Goal: Transaction & Acquisition: Register for event/course

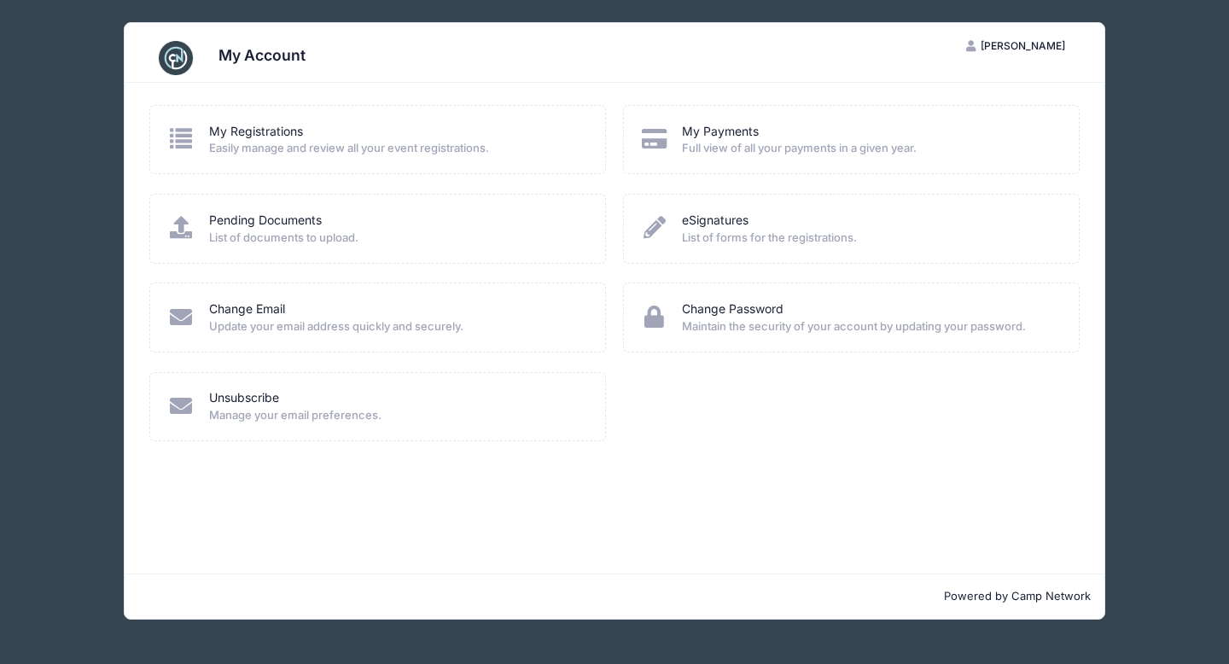
click at [270, 148] on span "Easily manage and review all your event registrations." at bounding box center [396, 148] width 375 height 17
click at [1054, 46] on span "[PERSON_NAME]" at bounding box center [1023, 45] width 84 height 13
click at [1161, 129] on div "My Account NV Nicole Viggiano My Account Logout My Registrations Easily manage …" at bounding box center [615, 321] width 1178 height 642
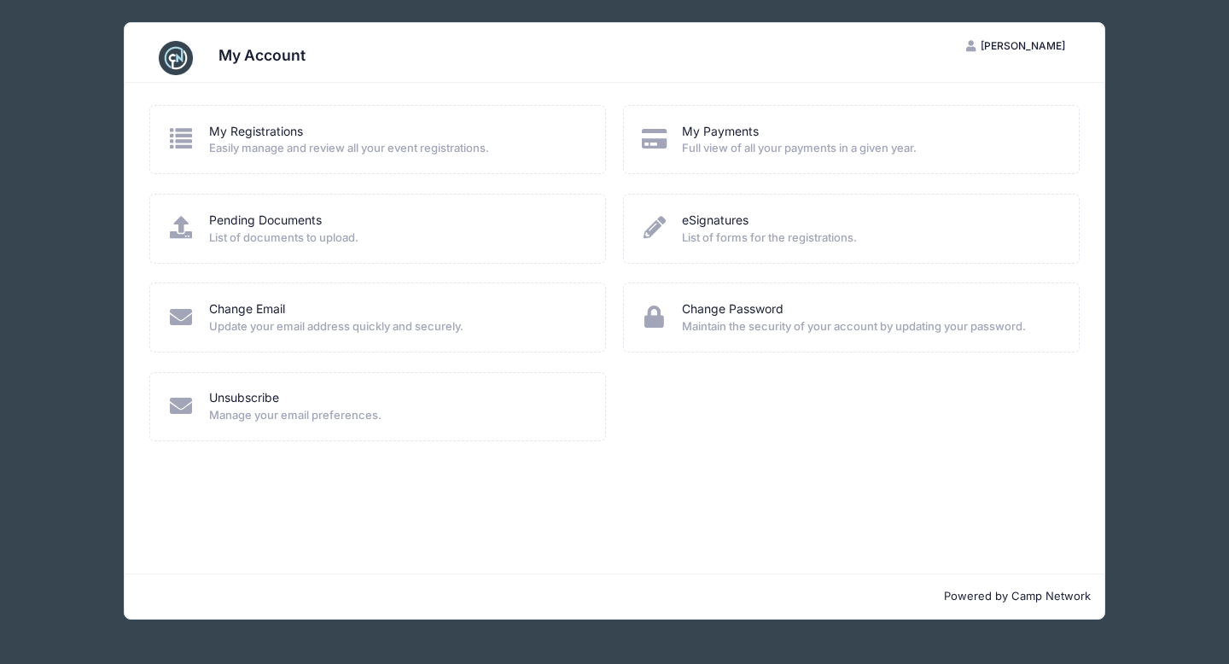
click at [850, 40] on div "My Account" at bounding box center [614, 58] width 930 height 48
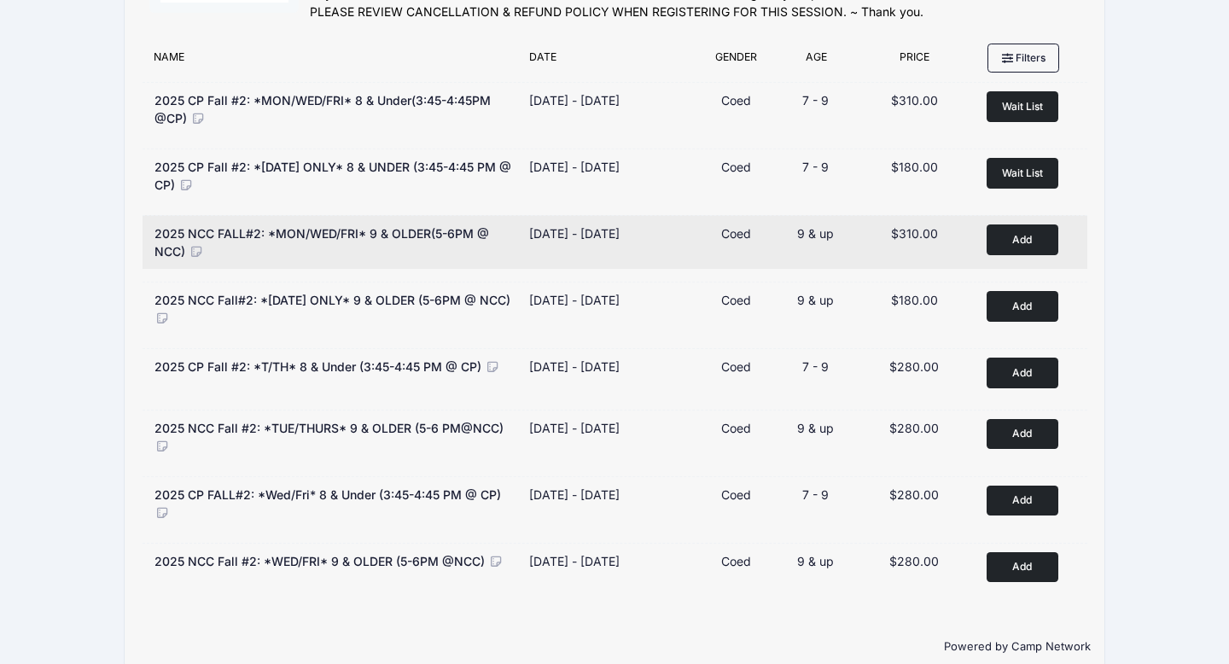
scroll to position [172, 0]
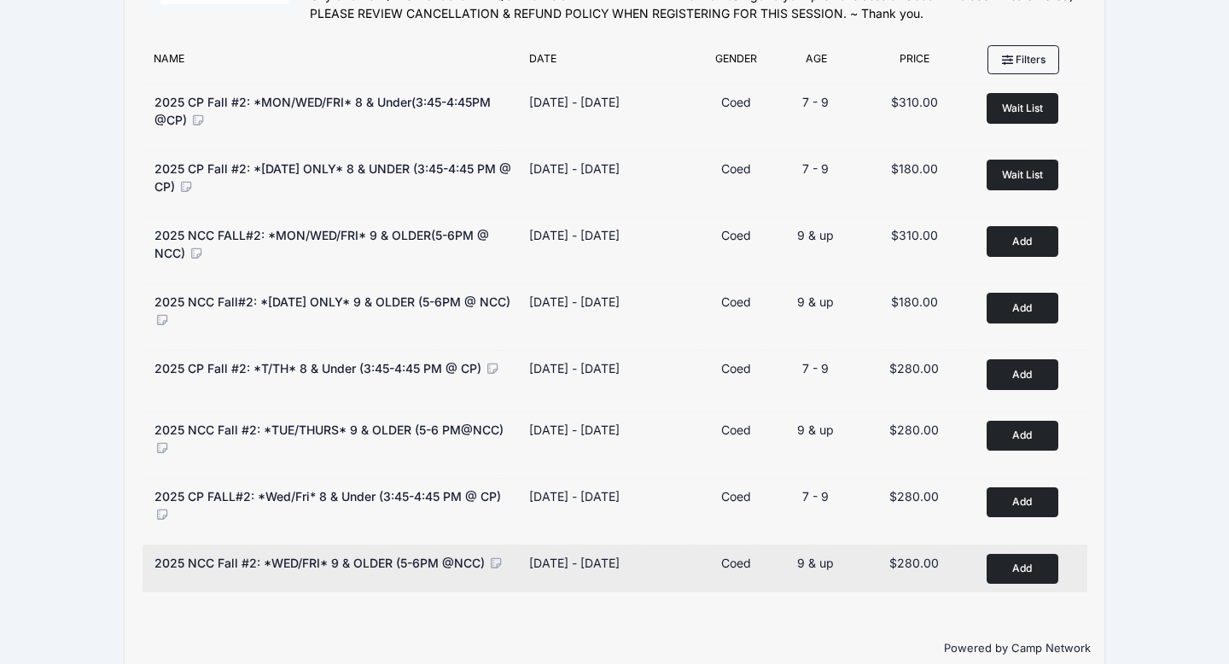
click at [1027, 573] on button "Add to Cart" at bounding box center [1023, 569] width 72 height 30
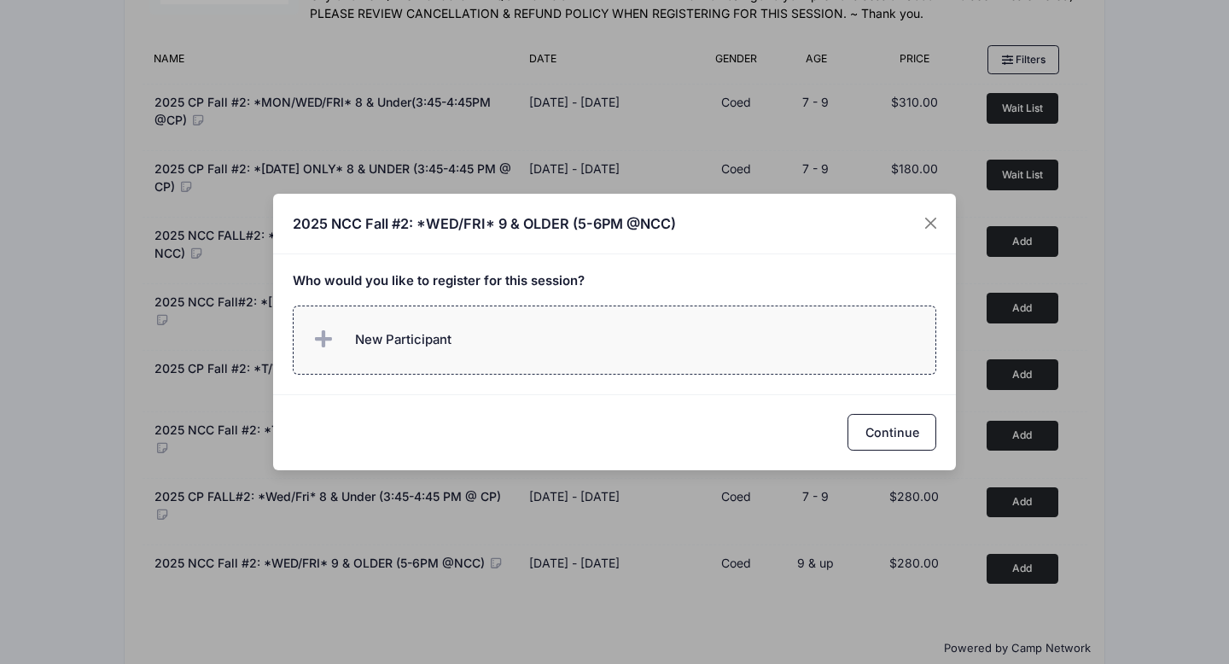
click at [375, 330] on span "New Participant" at bounding box center [403, 339] width 96 height 19
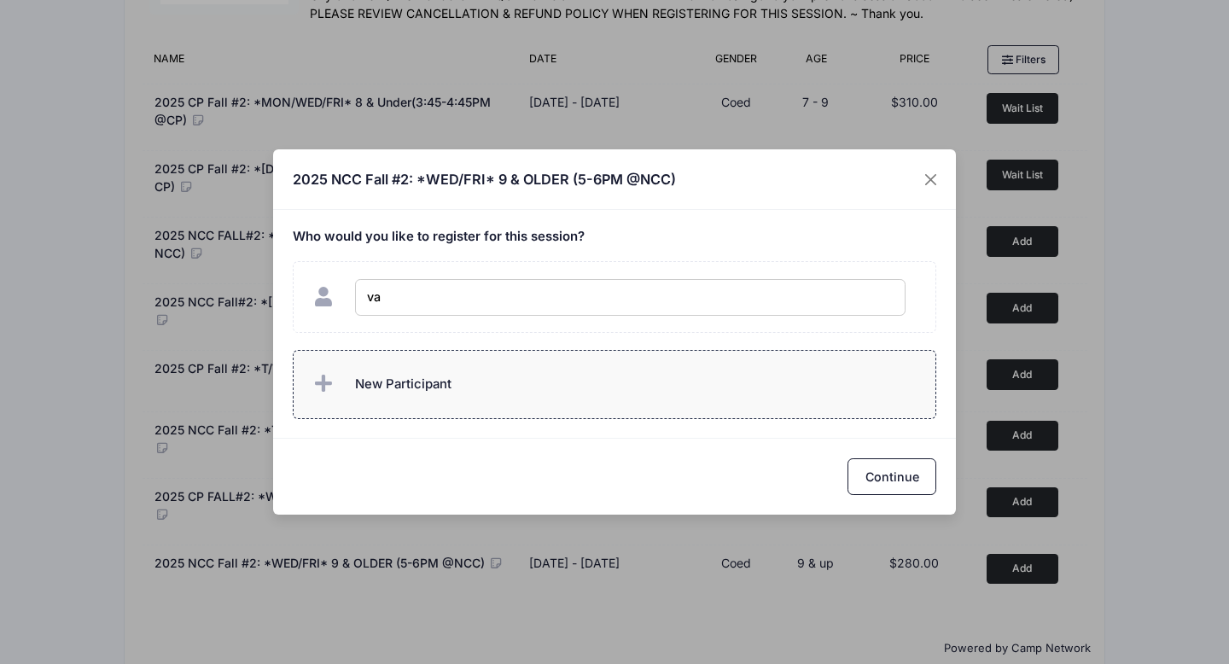
type input "v"
click at [373, 383] on div "Who would you like to register for this session?" at bounding box center [614, 324] width 683 height 228
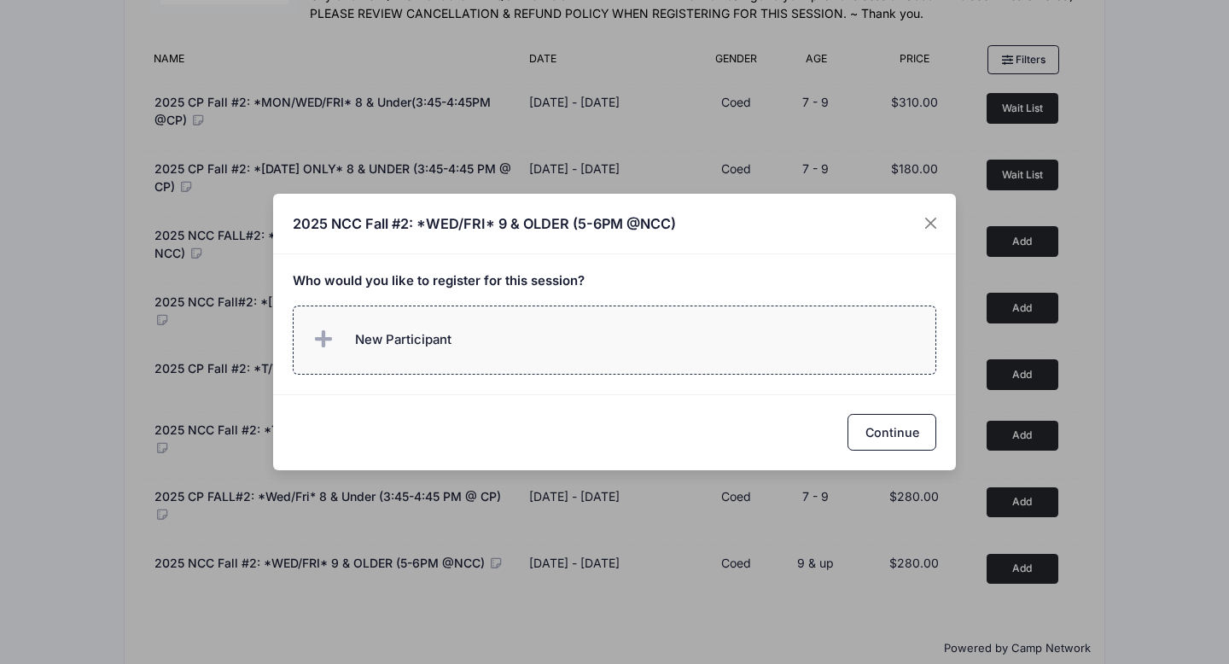
click at [387, 352] on span "New Participant" at bounding box center [381, 340] width 142 height 34
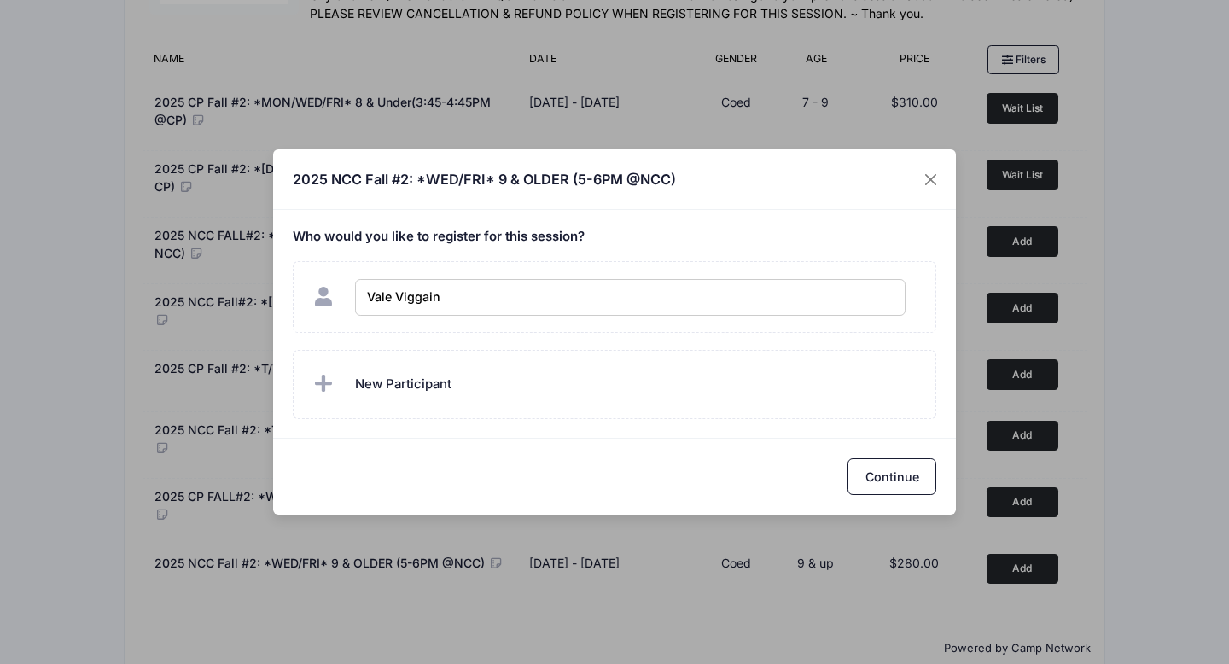
type input "Vale Viggaino"
checkbox input "true"
click at [884, 472] on button "Continue" at bounding box center [891, 476] width 89 height 37
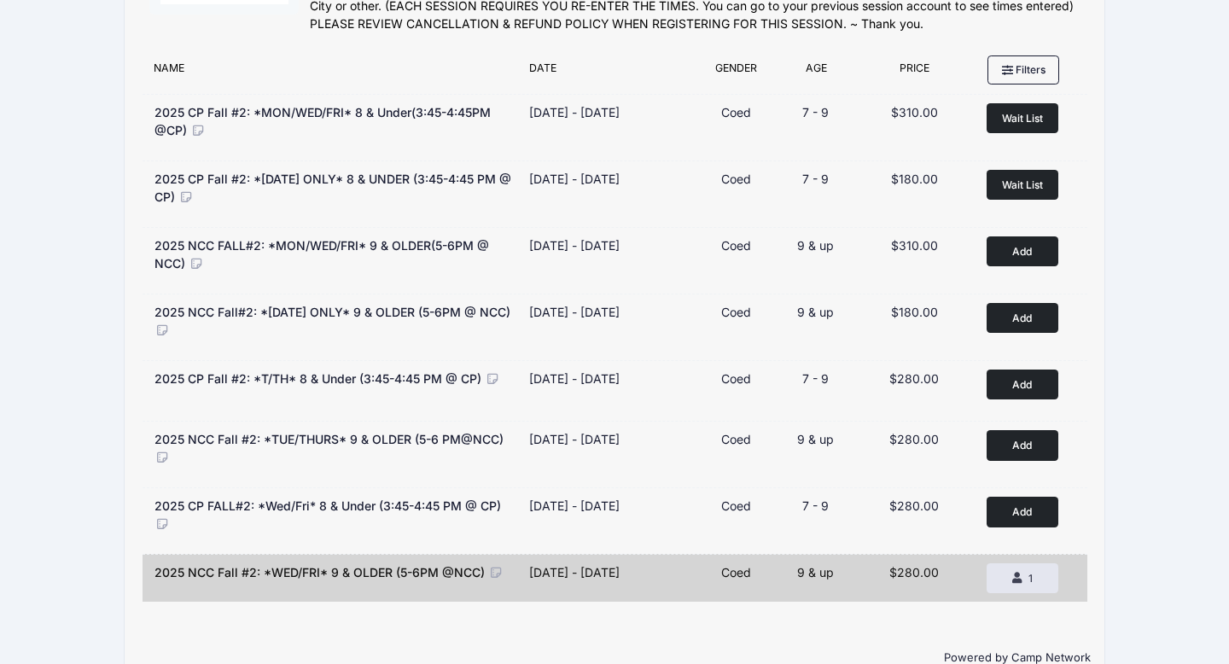
scroll to position [0, 0]
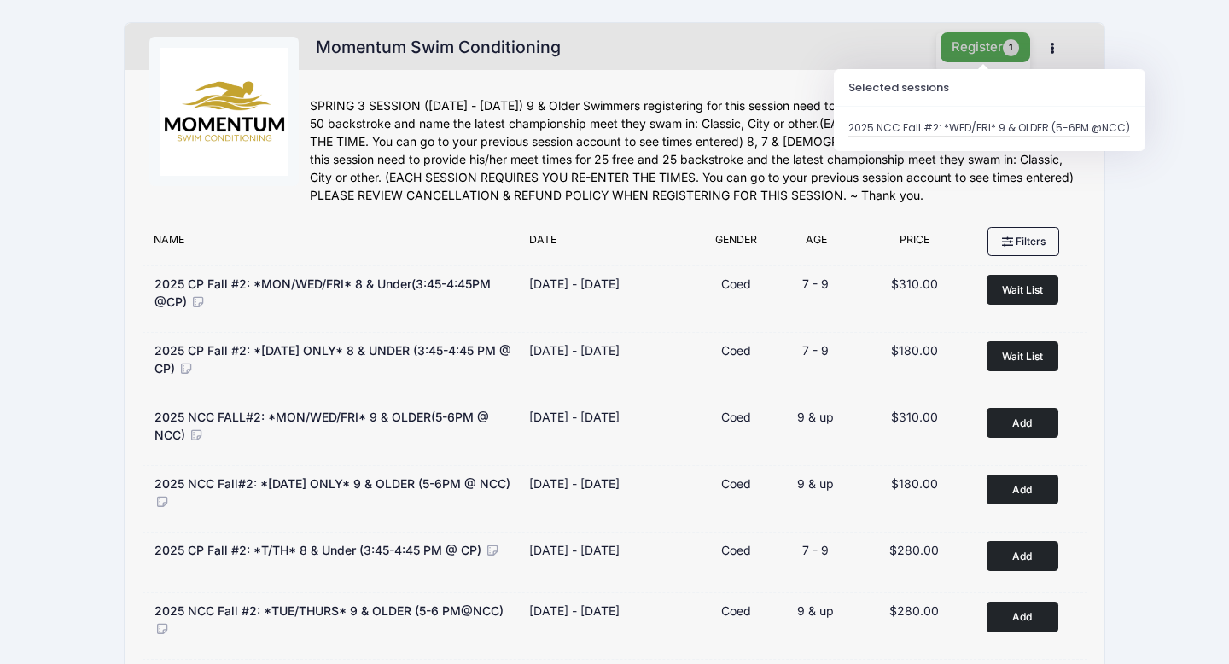
click at [958, 45] on button "Register 1" at bounding box center [985, 47] width 90 height 30
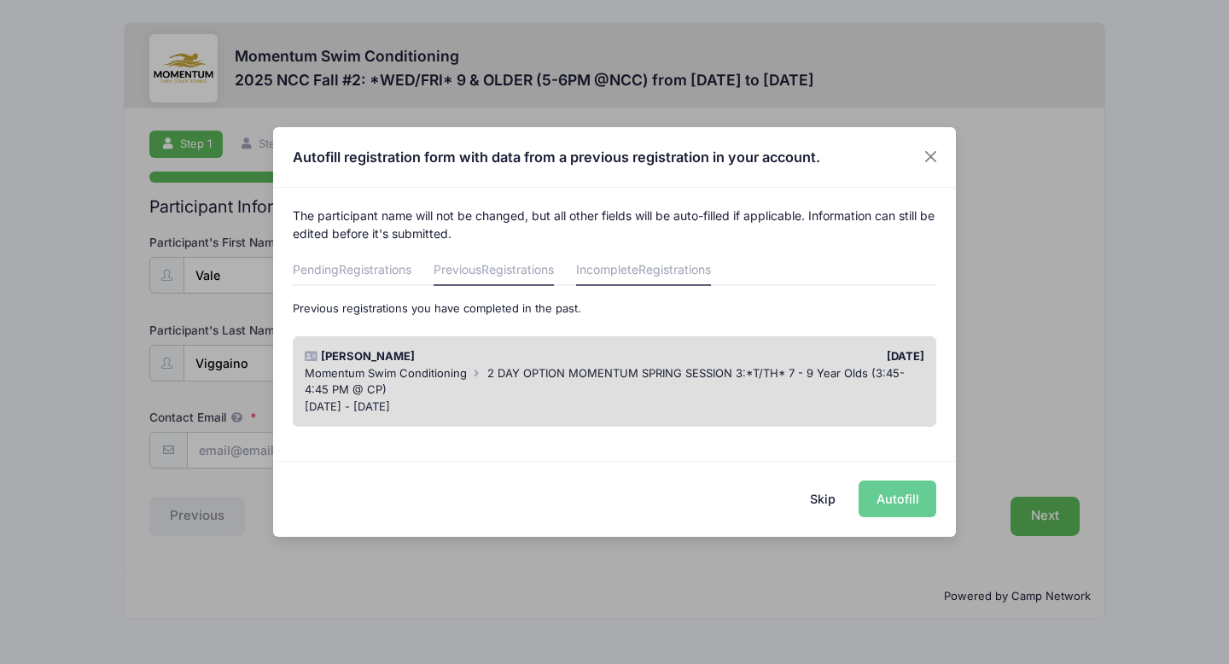
click at [646, 267] on link "Incomplete Registrations" at bounding box center [643, 270] width 135 height 31
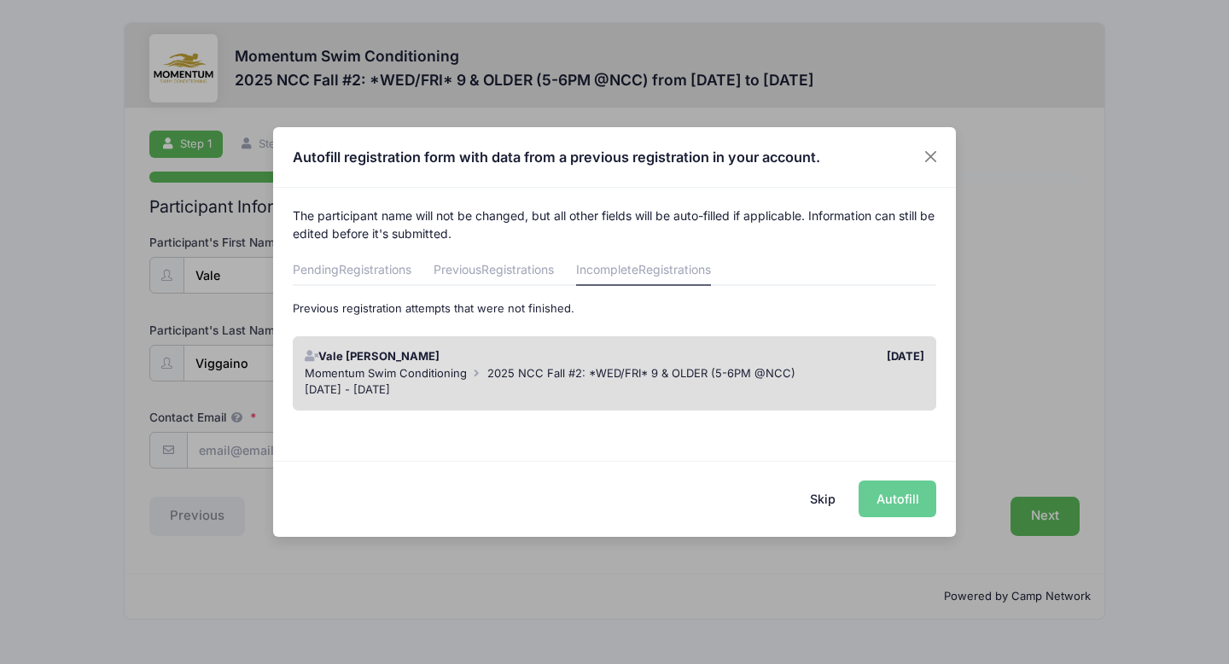
click at [527, 368] on span "2025 NCC Fall #2: *WED/FRI* 9 & OLDER (5-6PM @NCC)" at bounding box center [641, 373] width 308 height 14
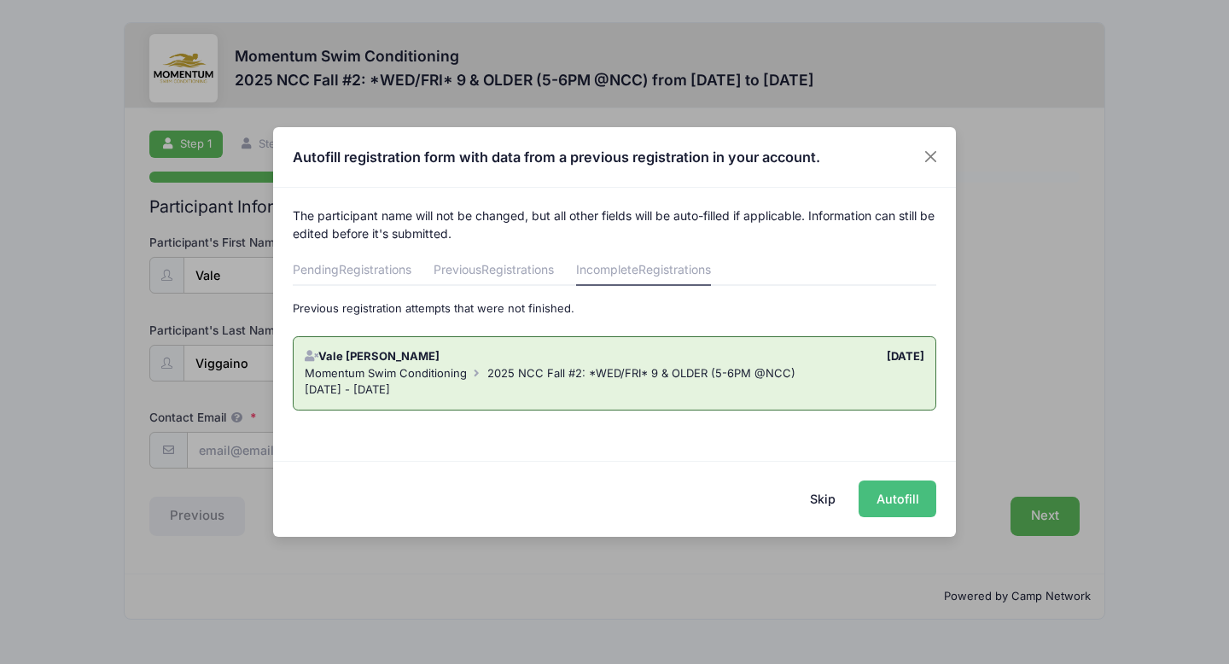
click at [901, 505] on button "Autofill" at bounding box center [898, 498] width 78 height 37
type input "[EMAIL_ADDRESS][DOMAIN_NAME]"
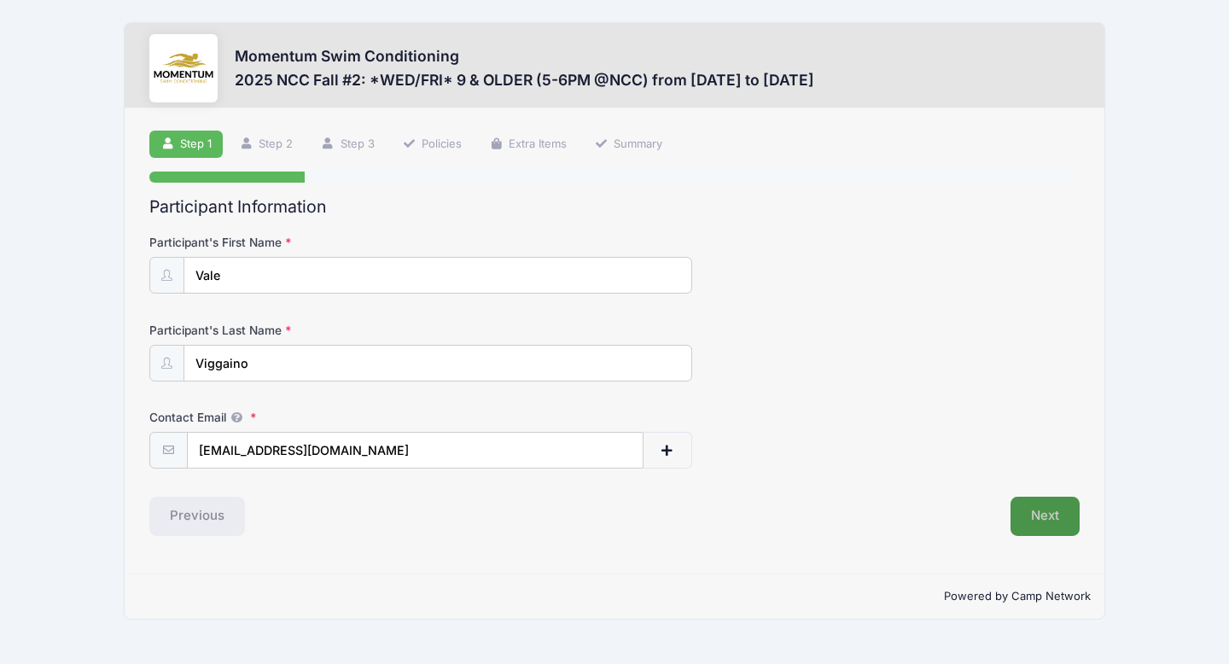
click at [1072, 523] on button "Next" at bounding box center [1044, 516] width 69 height 39
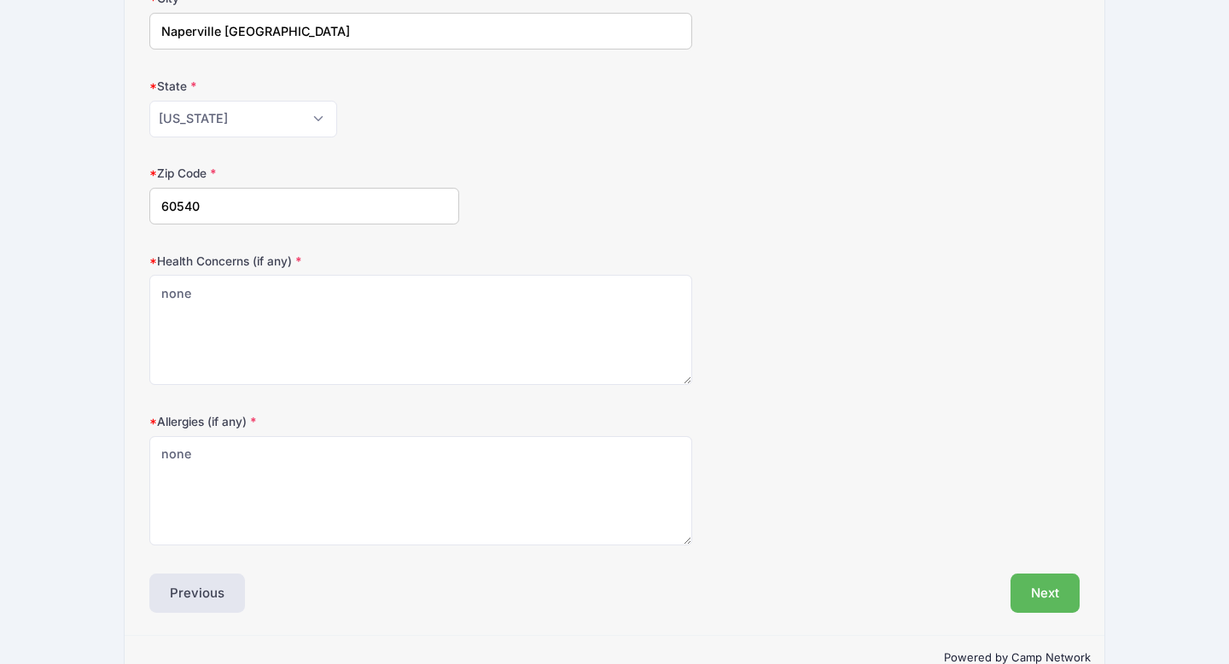
scroll to position [457, 0]
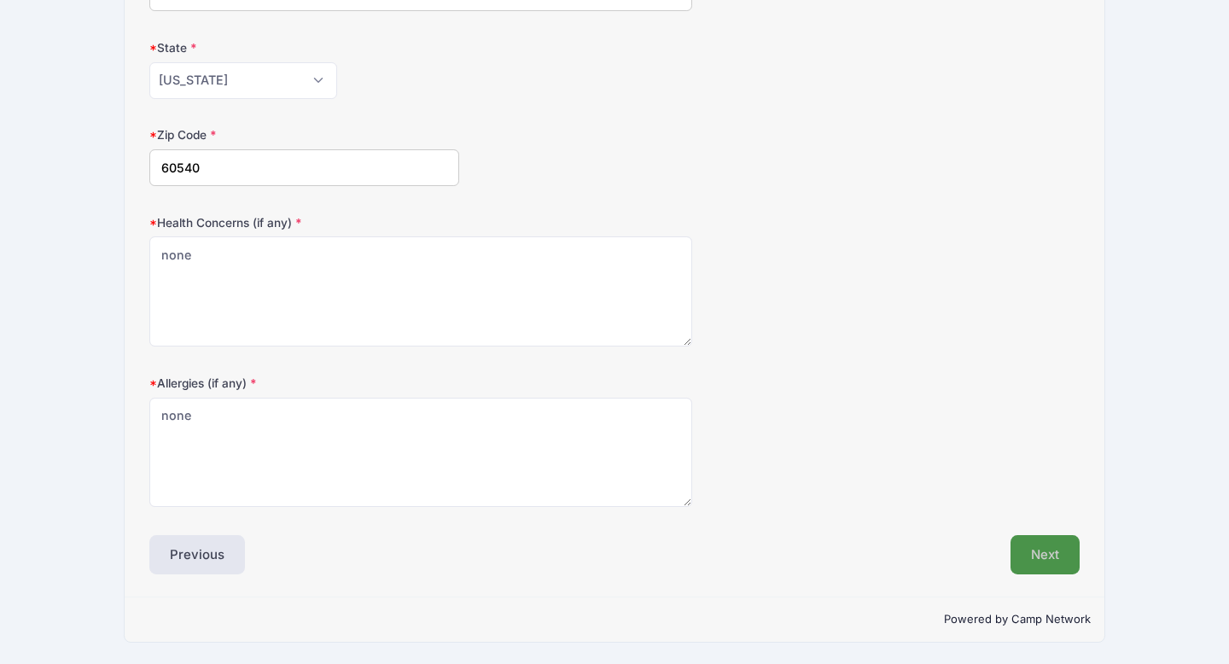
click at [1038, 556] on button "Next" at bounding box center [1044, 554] width 69 height 39
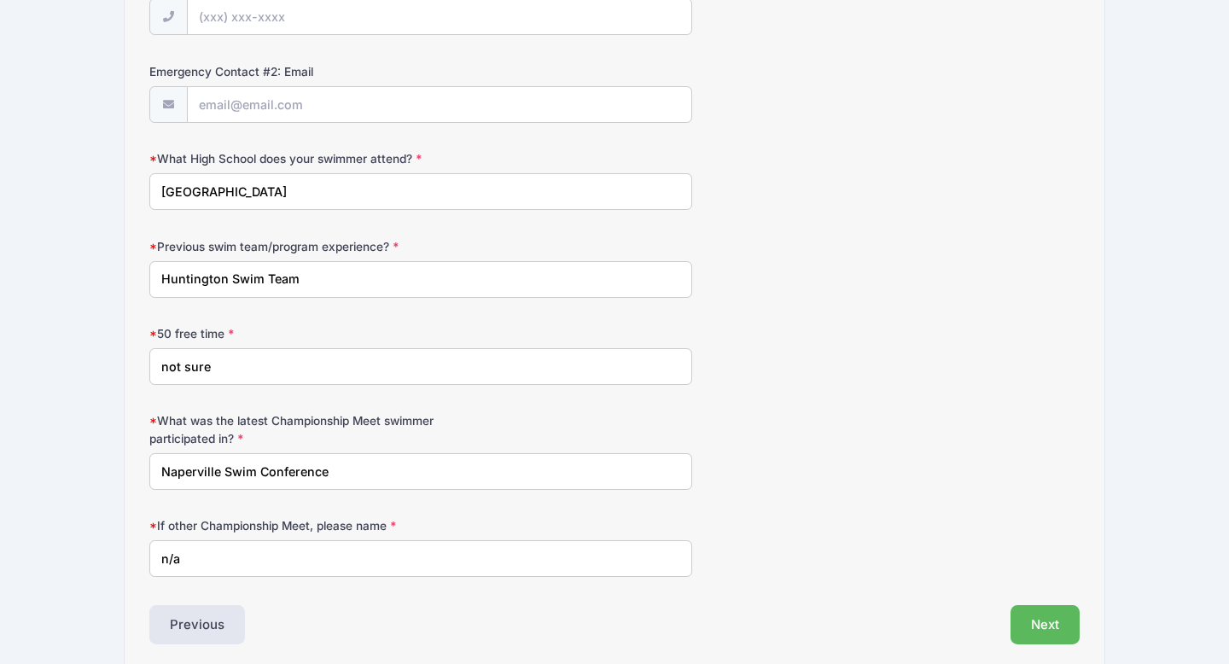
scroll to position [940, 0]
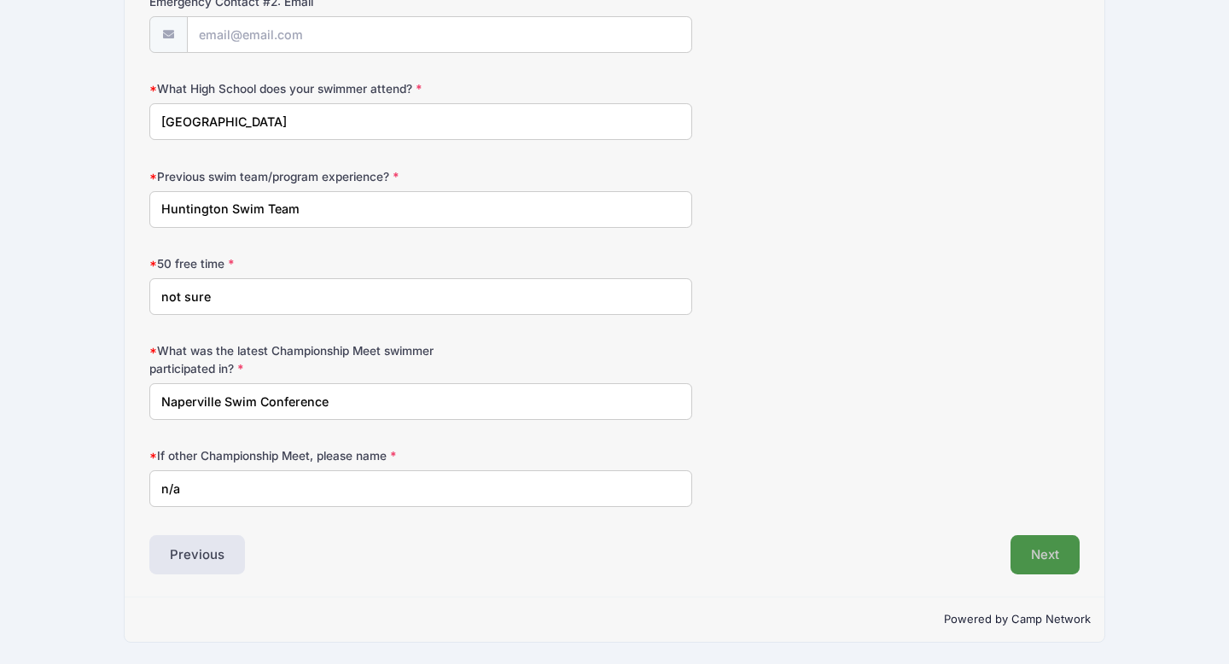
click at [1024, 537] on button "Next" at bounding box center [1044, 554] width 69 height 39
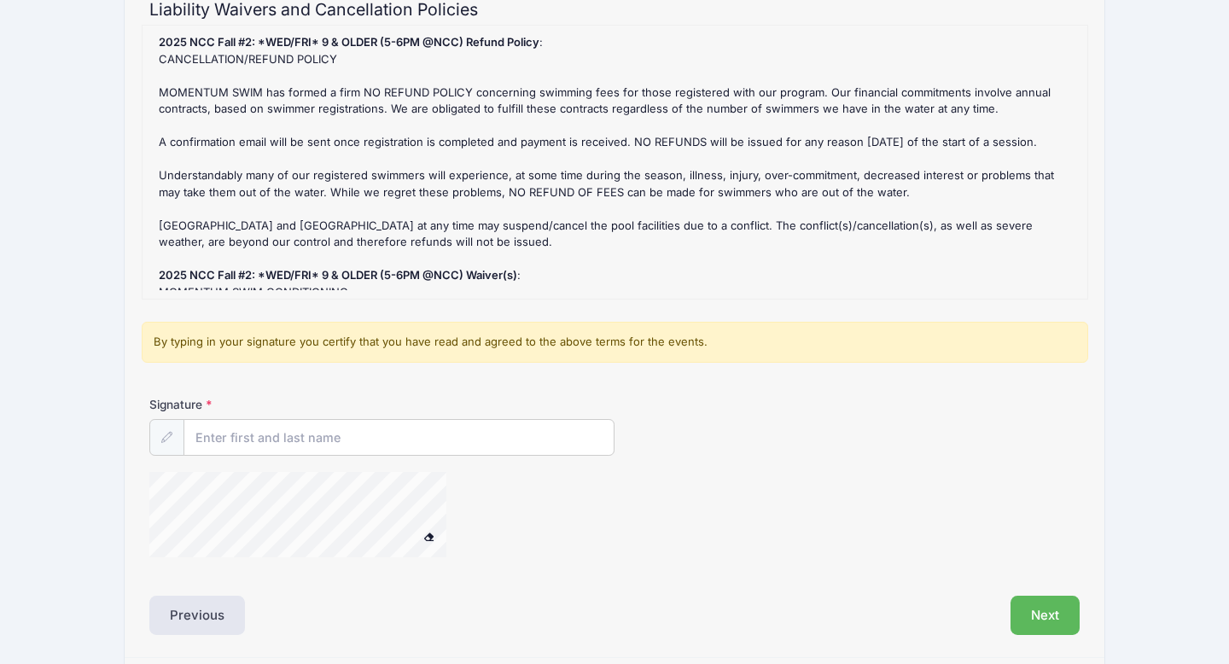
scroll to position [245, 0]
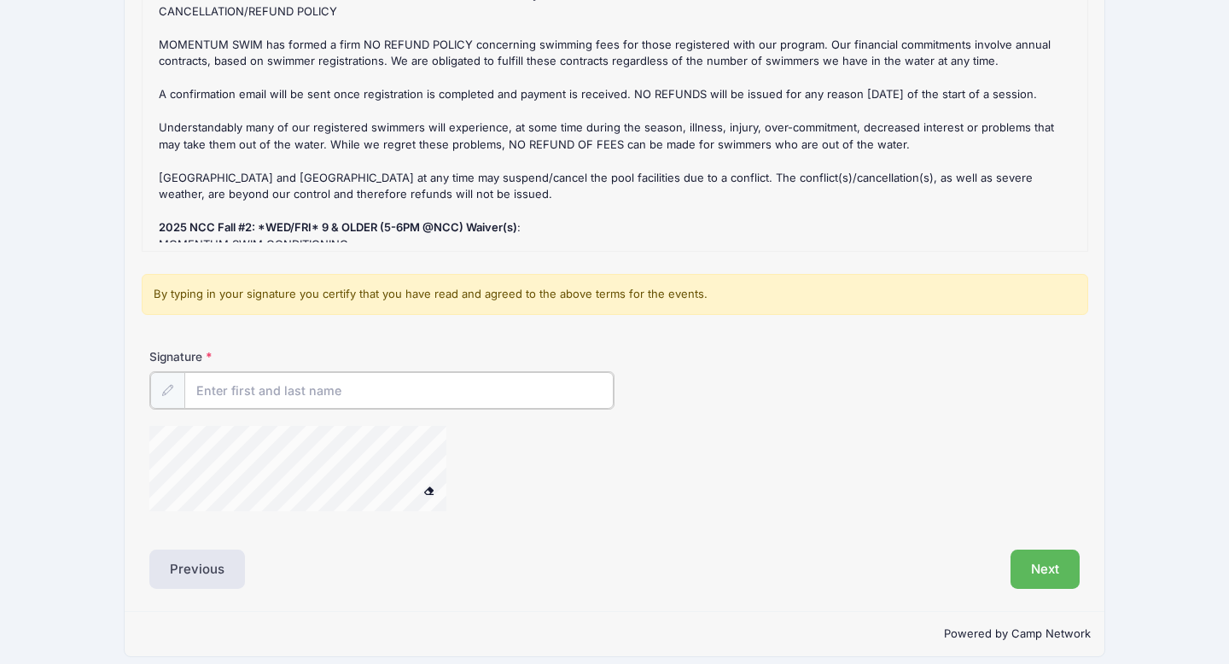
click at [375, 385] on input "Signature" at bounding box center [398, 390] width 429 height 37
type input "[PERSON_NAME]"
click at [1033, 564] on button "Next" at bounding box center [1044, 567] width 69 height 39
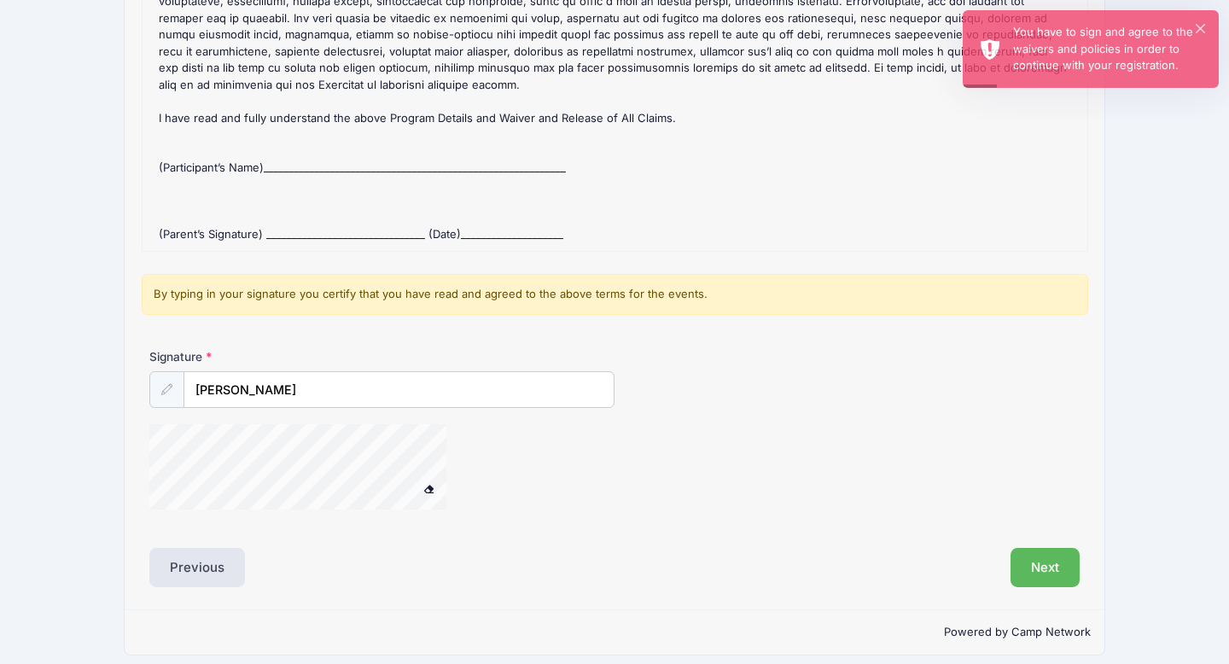
scroll to position [251, 0]
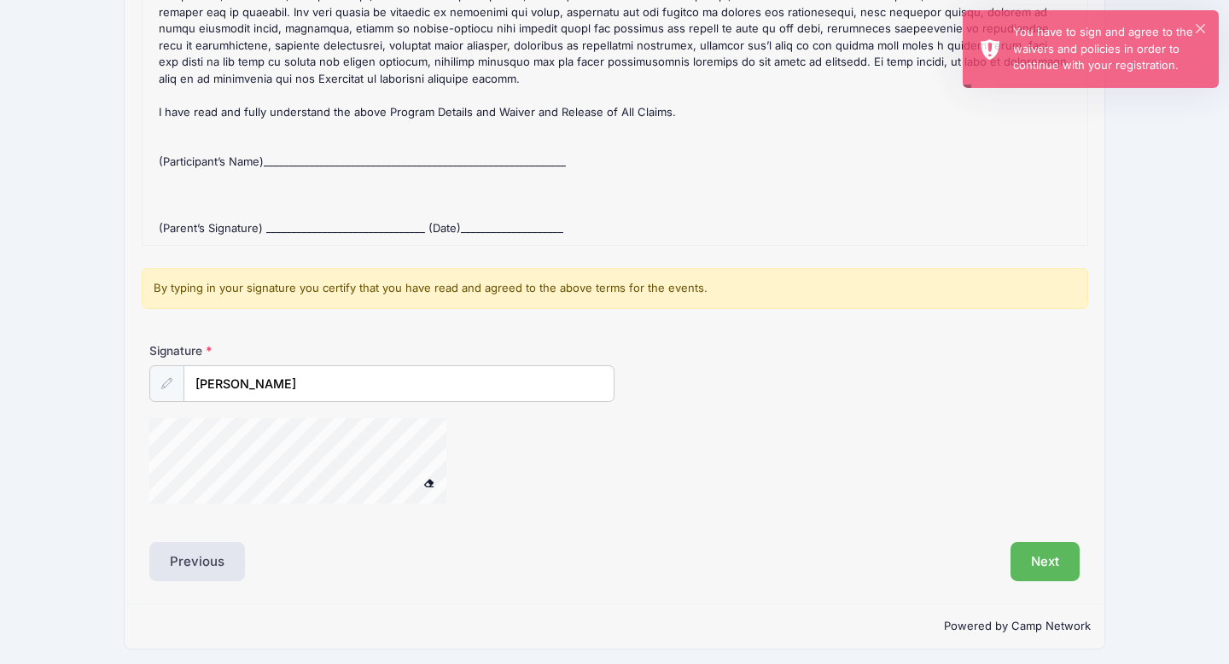
click at [436, 137] on div "2025 NCC Fall #2: *WED/FRI* 9 & OLDER (5-6PM @NCC) Refund Policy : CANCELLATION…" at bounding box center [615, 108] width 928 height 256
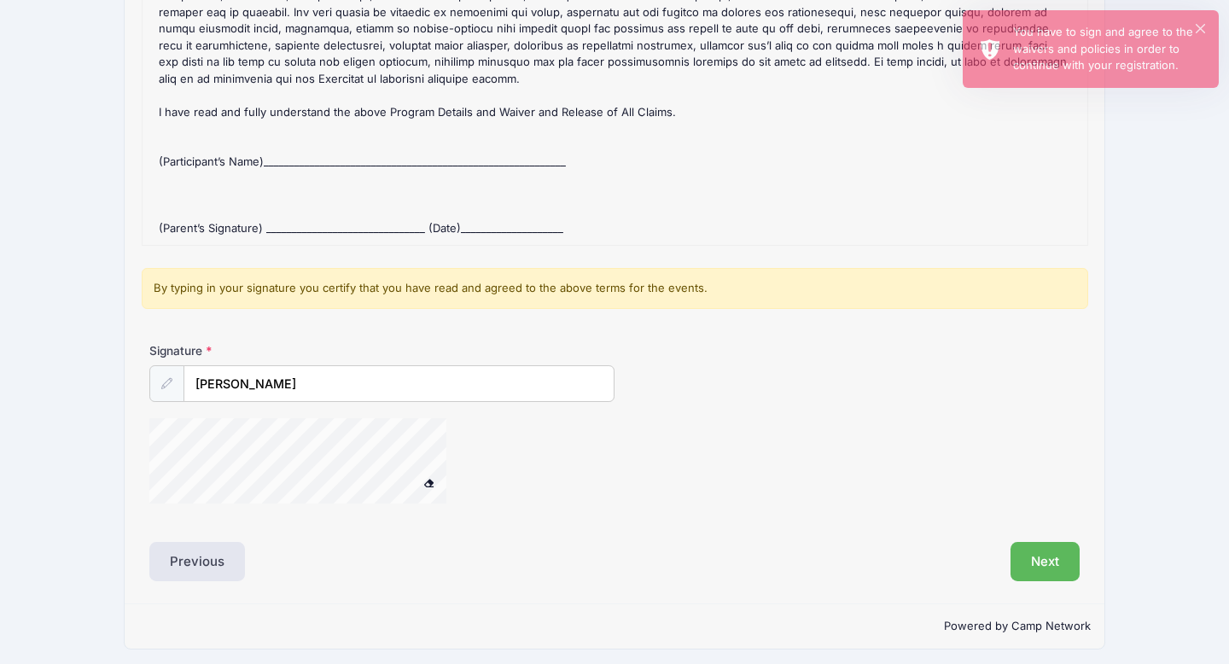
click at [412, 202] on div "2025 NCC Fall #2: *WED/FRI* 9 & OLDER (5-6PM @NCC) Refund Policy : CANCELLATION…" at bounding box center [615, 108] width 928 height 256
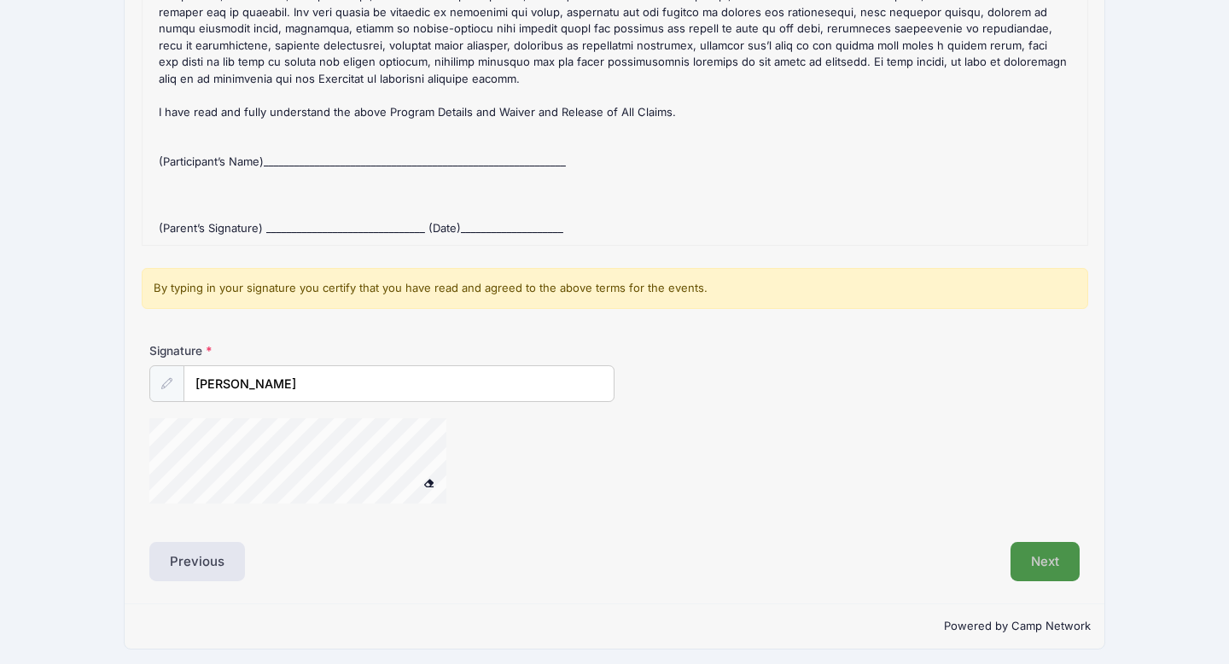
click at [1032, 551] on button "Next" at bounding box center [1044, 561] width 69 height 39
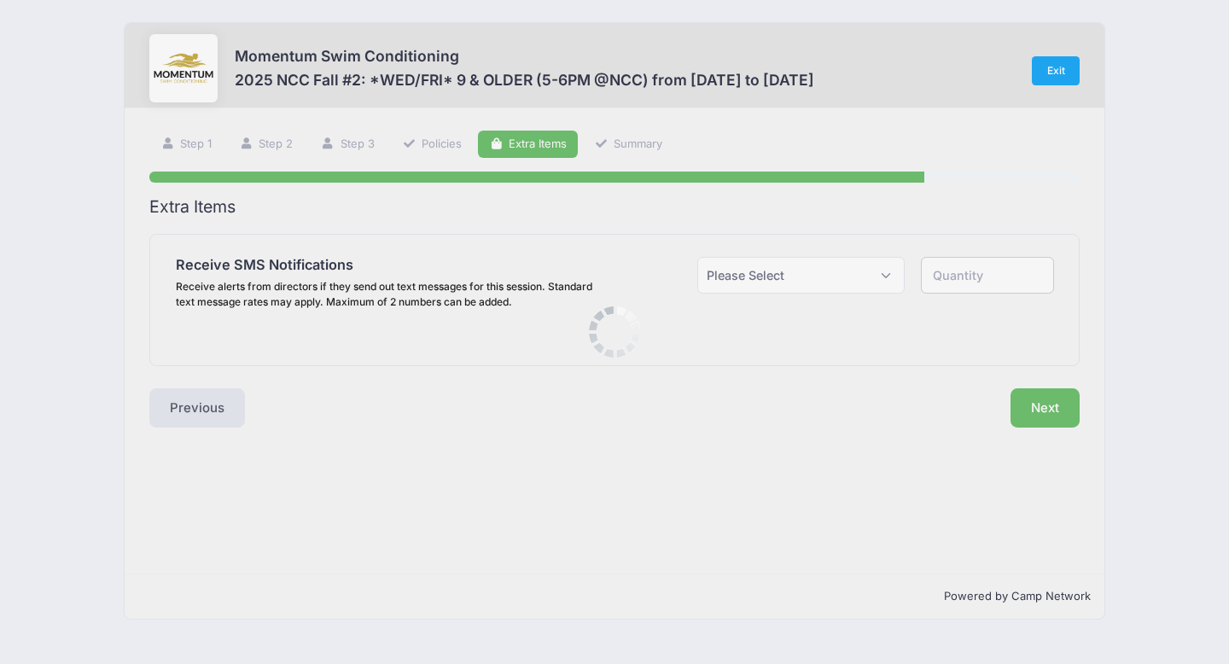
scroll to position [0, 0]
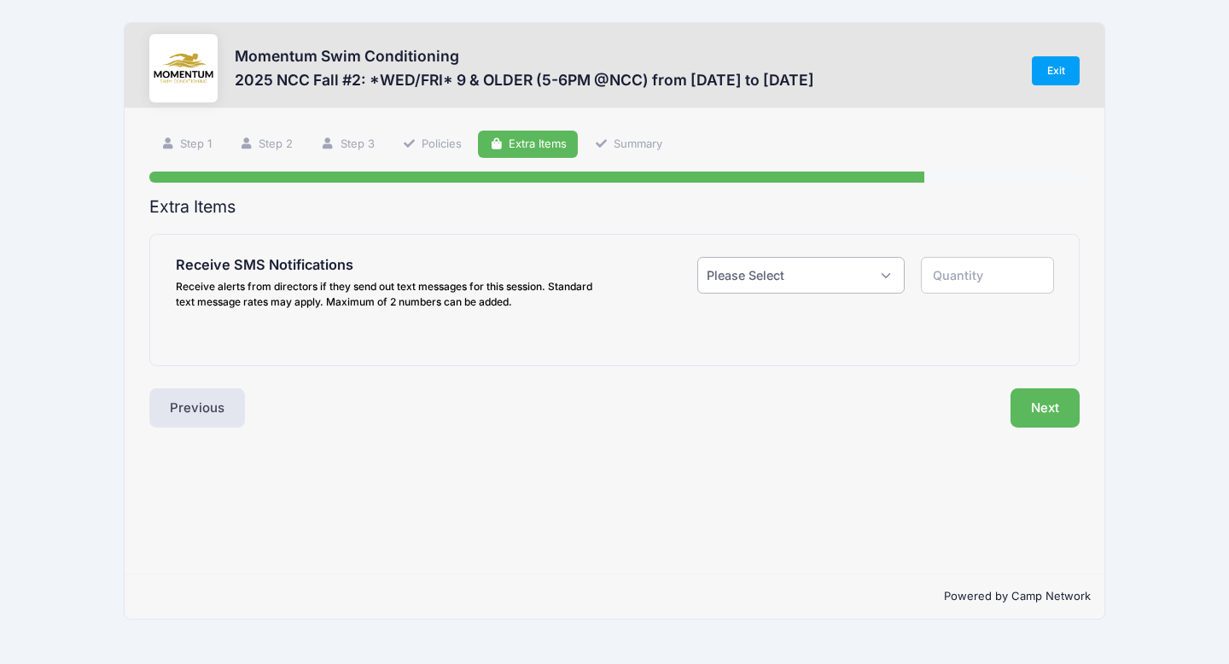
click at [894, 285] on select "Please Select Yes ($0.00) No" at bounding box center [800, 275] width 207 height 37
select select "1"
type input "1"
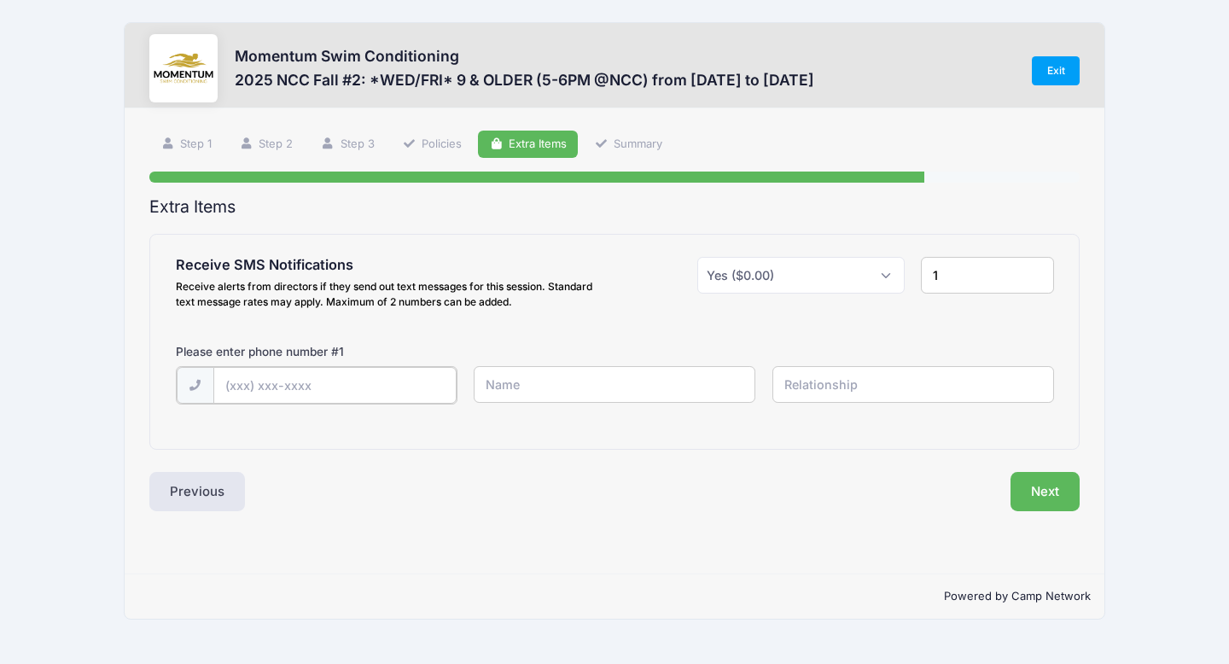
click at [294, 386] on input "text" at bounding box center [334, 385] width 243 height 37
type input "[PHONE_NUMBER]"
click at [535, 381] on input "text" at bounding box center [615, 384] width 282 height 37
type input "[PERSON_NAME]"
click at [813, 385] on input "text" at bounding box center [913, 384] width 282 height 37
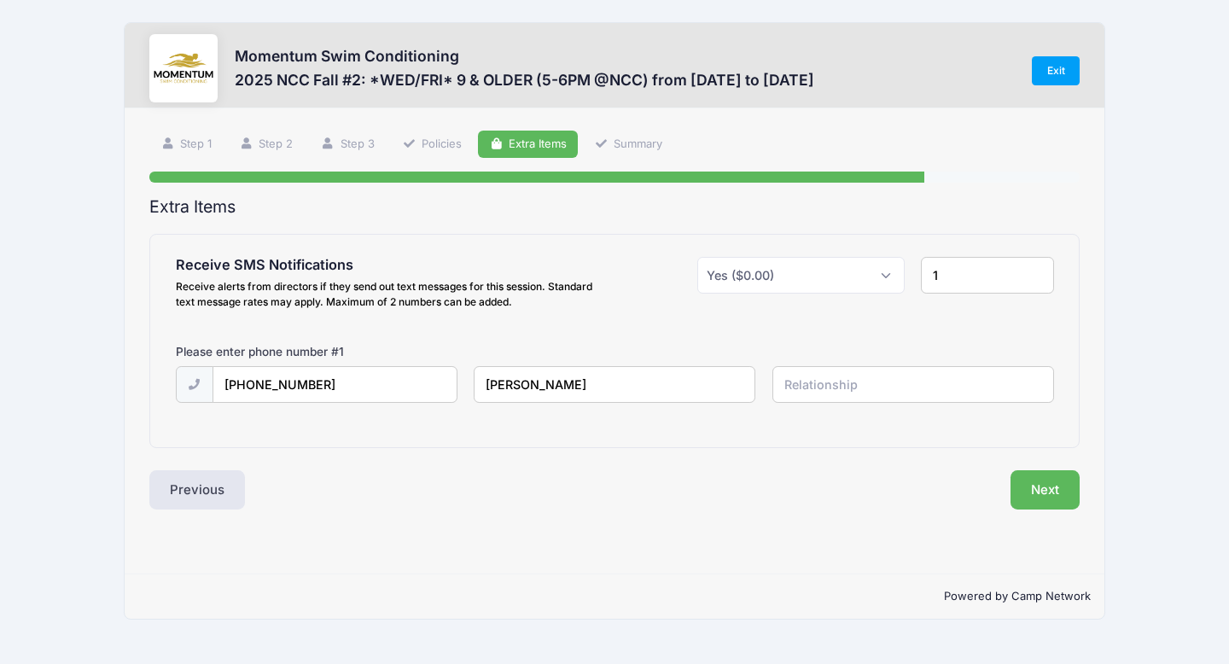
type input "Mom"
click at [1024, 485] on button "Next" at bounding box center [1044, 489] width 69 height 39
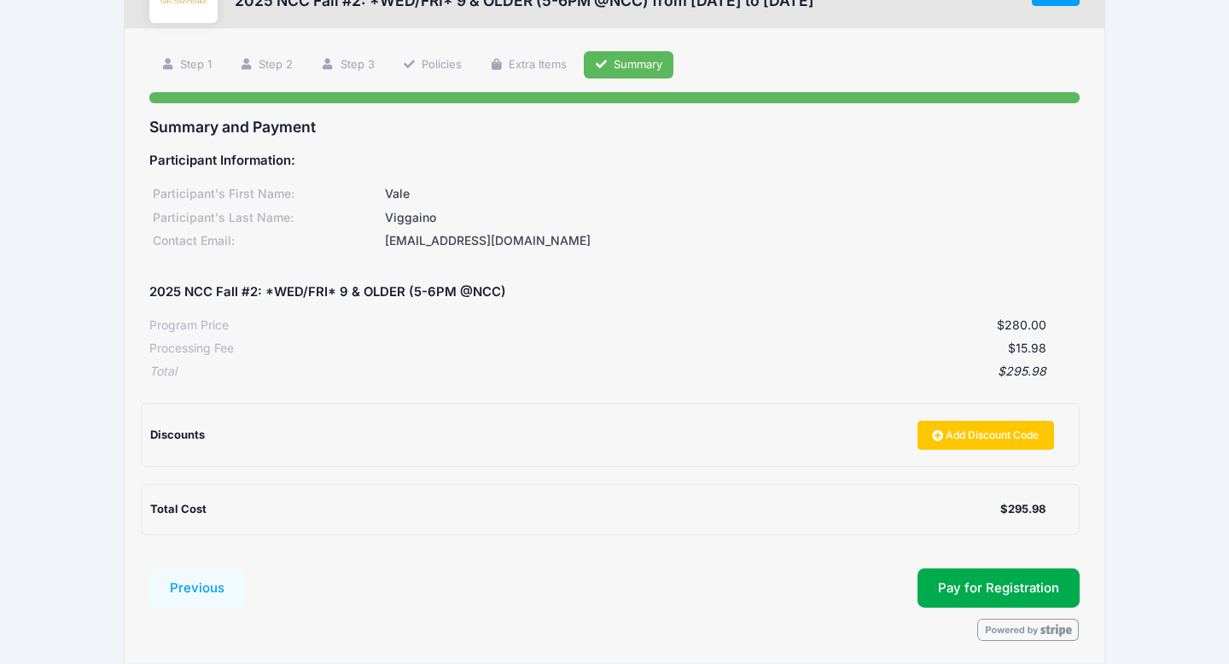
scroll to position [103, 0]
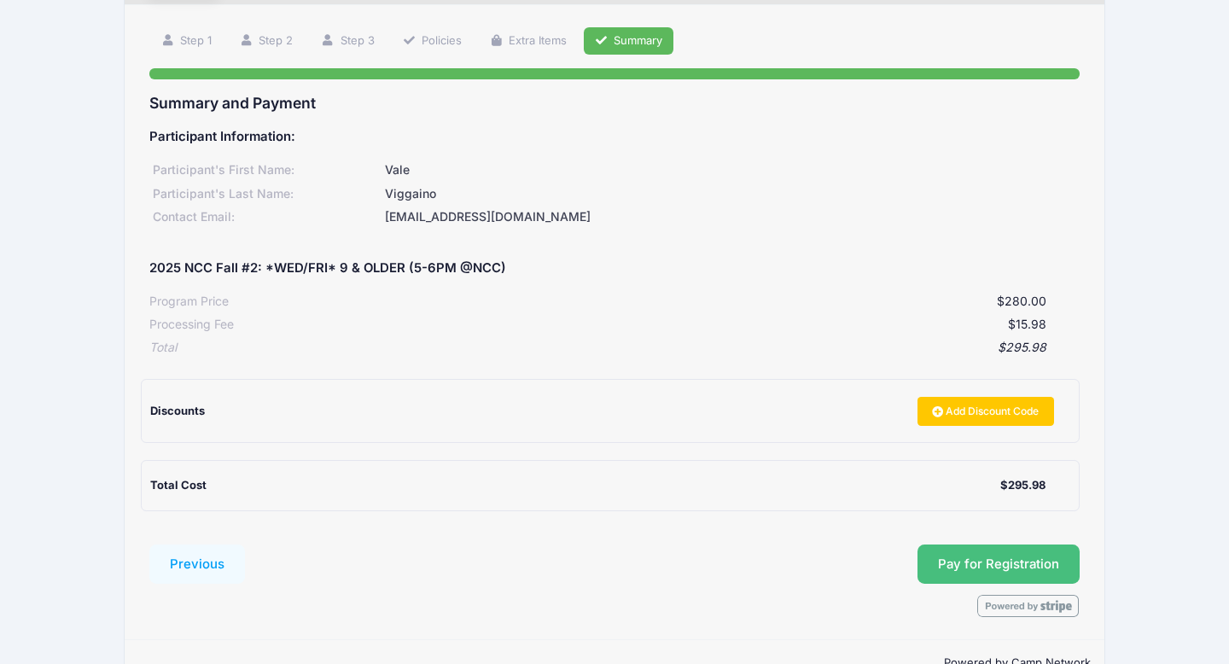
click at [963, 556] on button "Pay for Registration" at bounding box center [998, 563] width 162 height 39
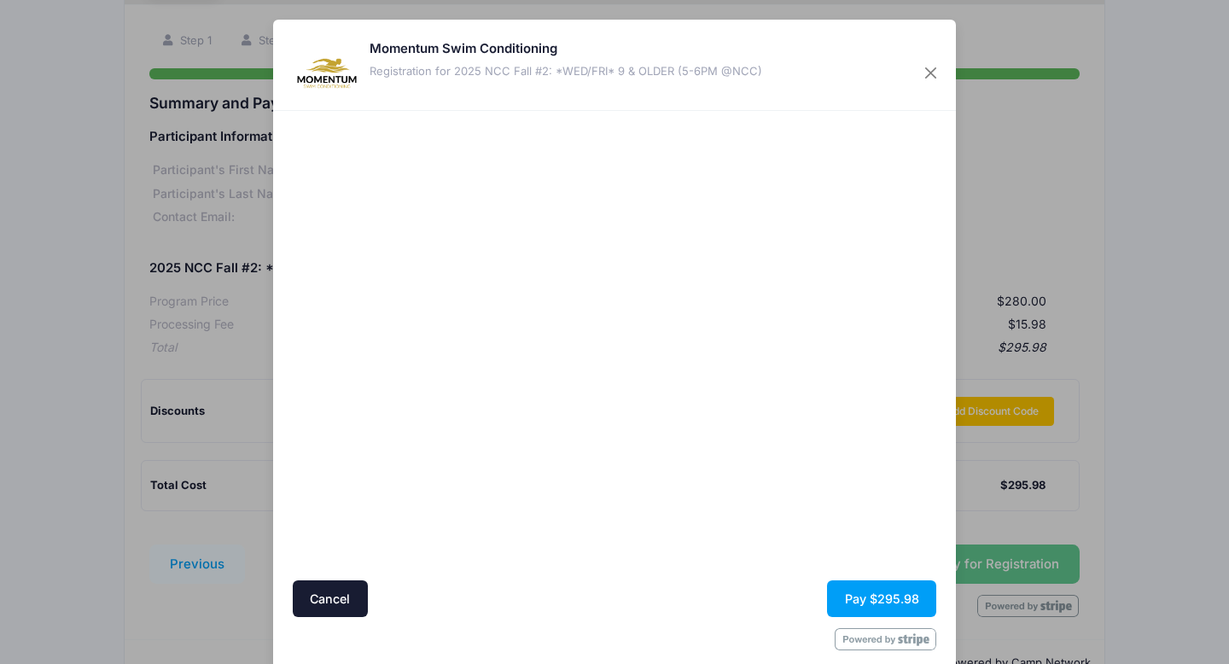
scroll to position [23, 0]
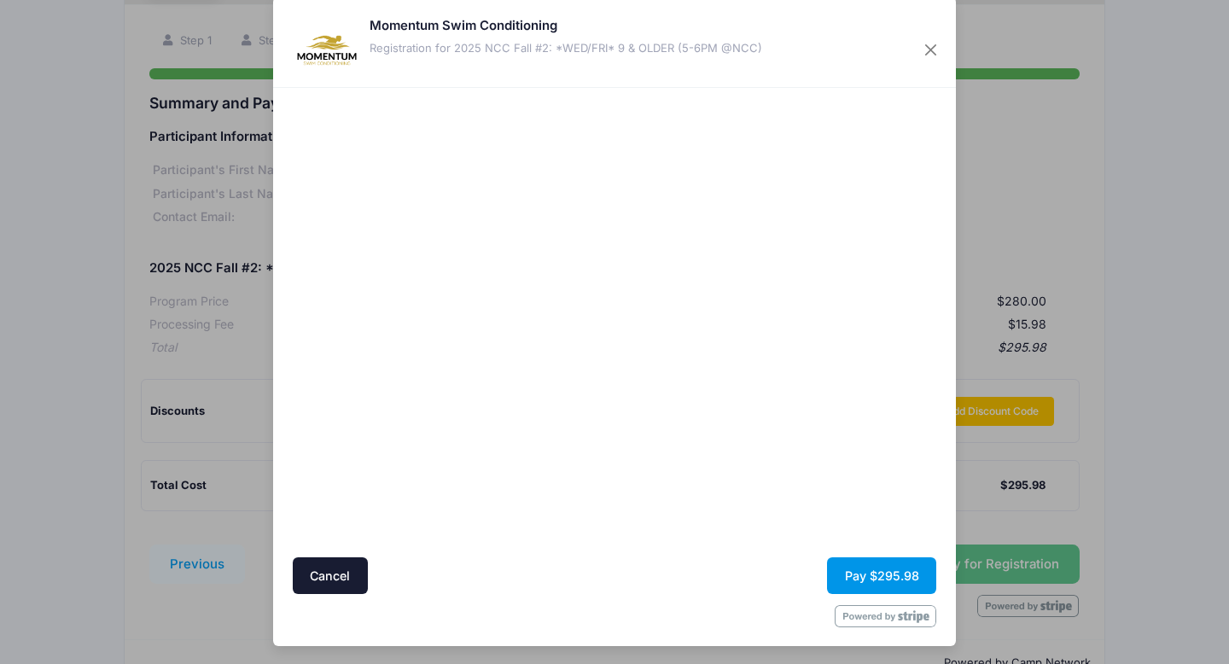
click at [868, 567] on button "Pay $295.98" at bounding box center [881, 575] width 109 height 37
